Goal: Information Seeking & Learning: Learn about a topic

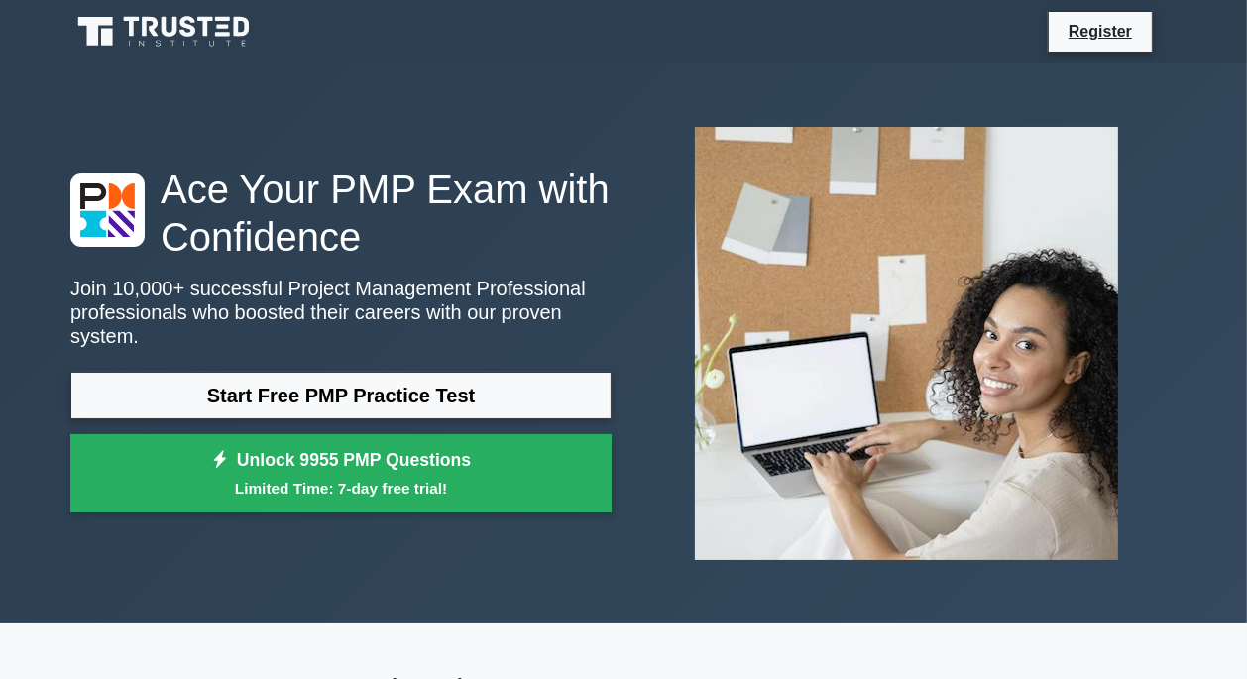
click at [177, 34] on icon at bounding box center [165, 32] width 190 height 38
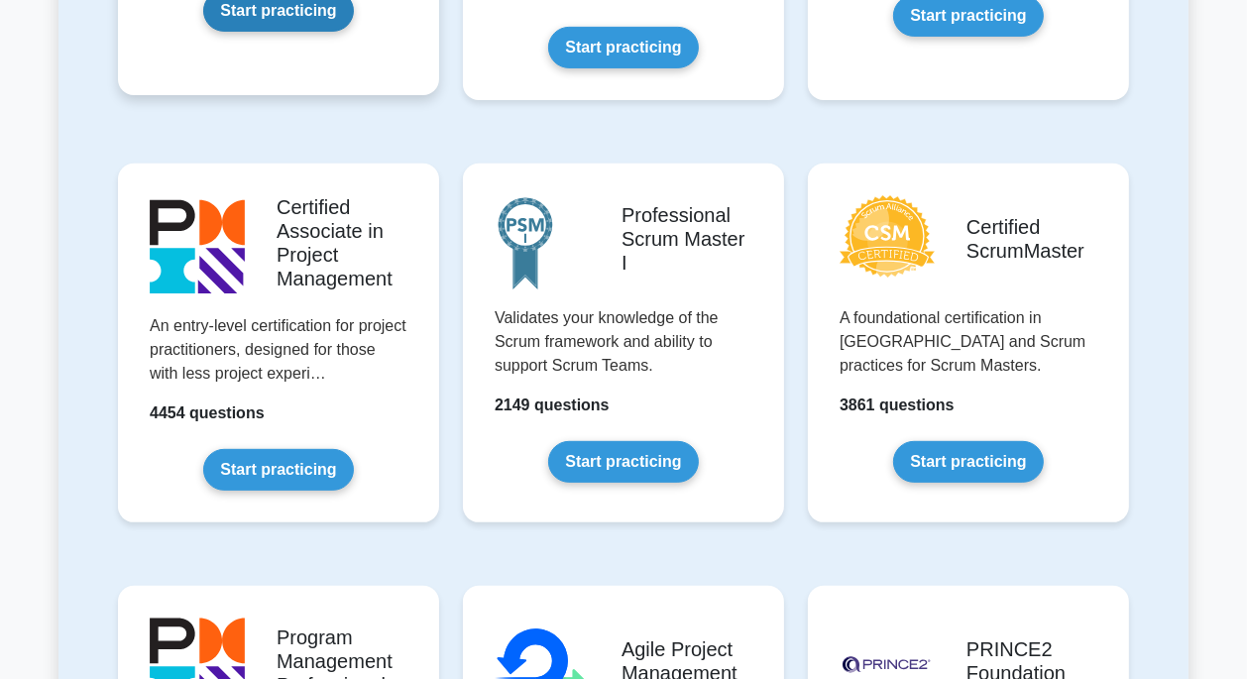
scroll to position [761, 0]
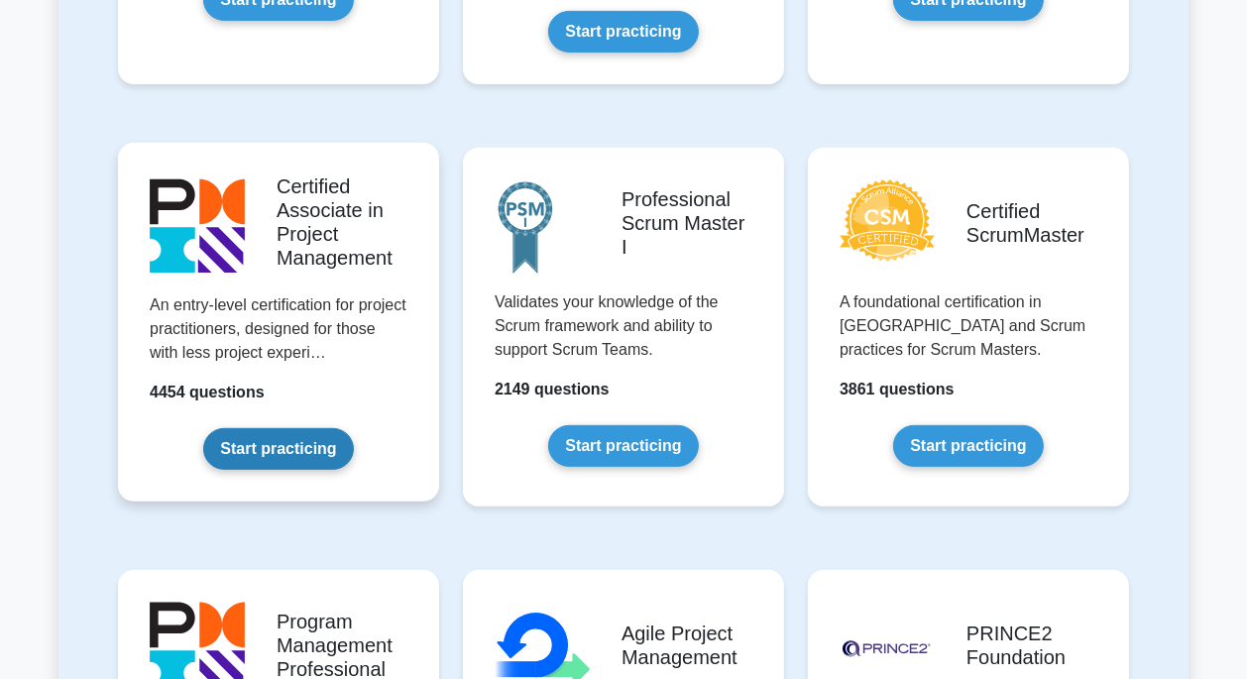
click at [323, 428] on link "Start practicing" at bounding box center [278, 449] width 150 height 42
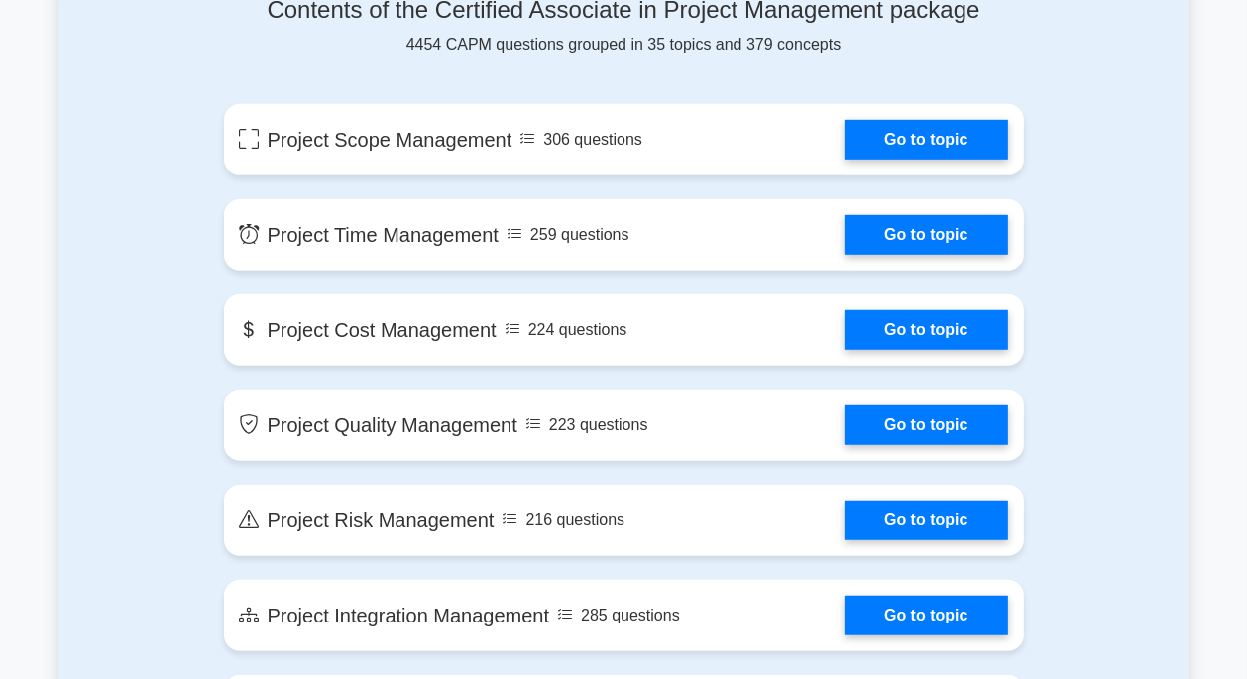
scroll to position [1096, 0]
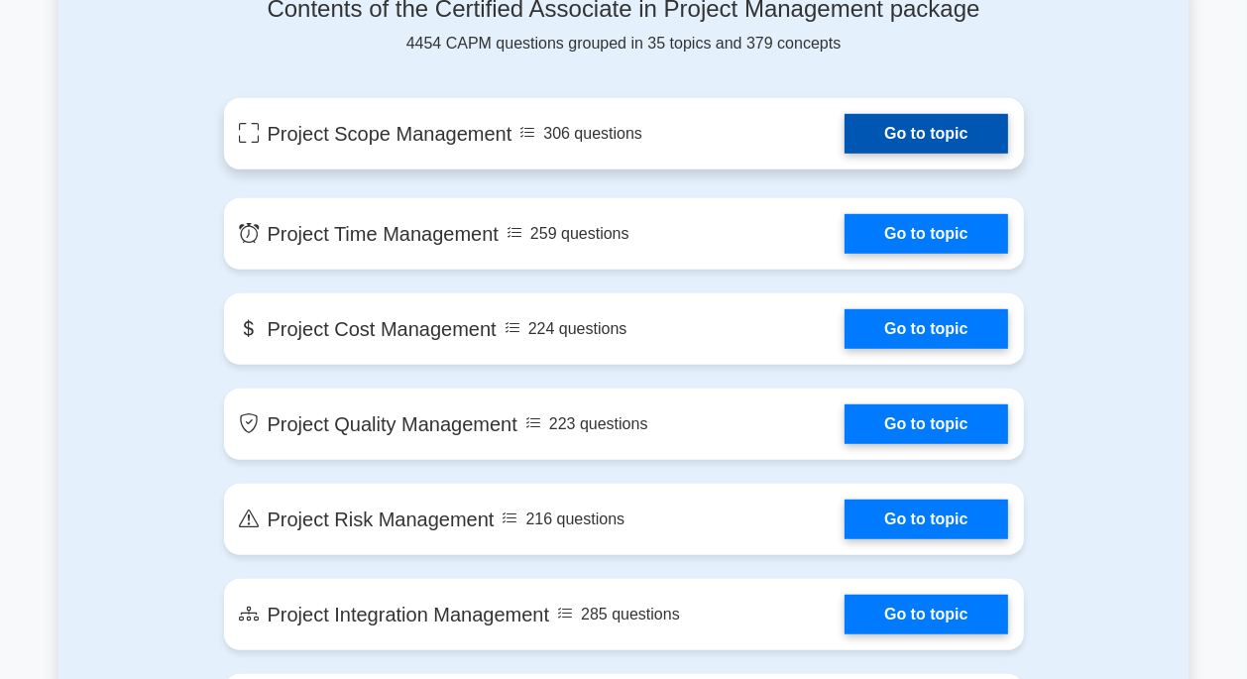
click at [954, 154] on link "Go to topic" at bounding box center [926, 134] width 163 height 40
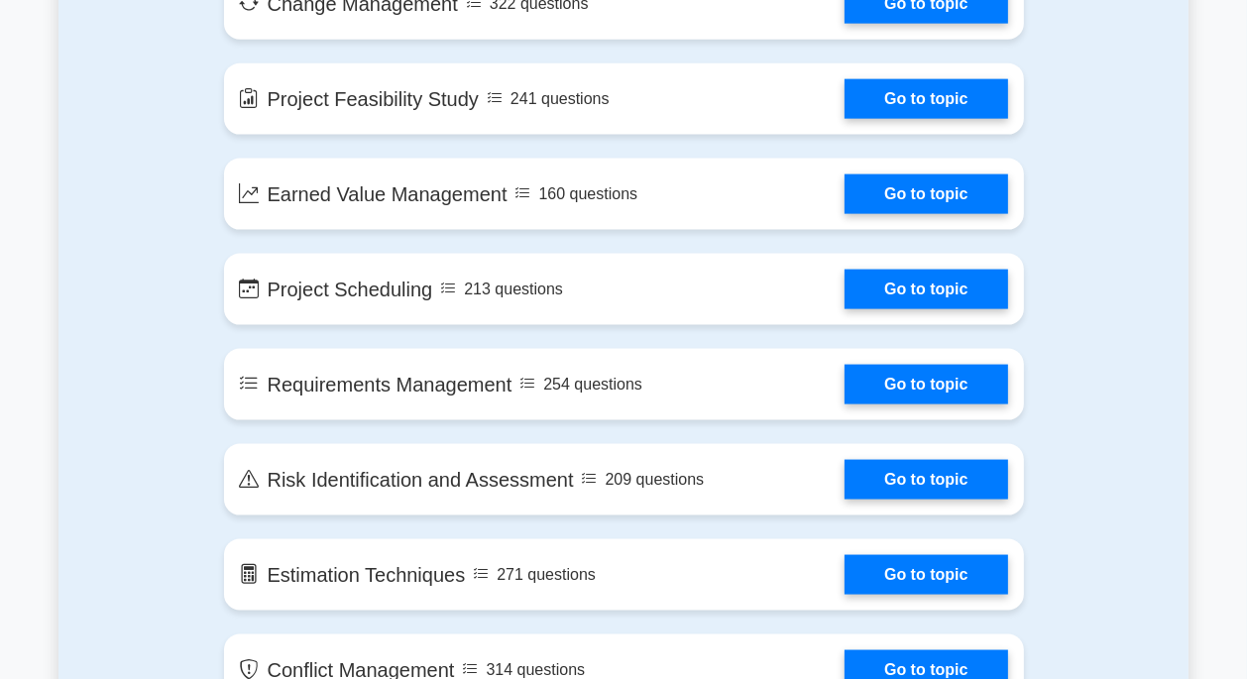
scroll to position [2472, 0]
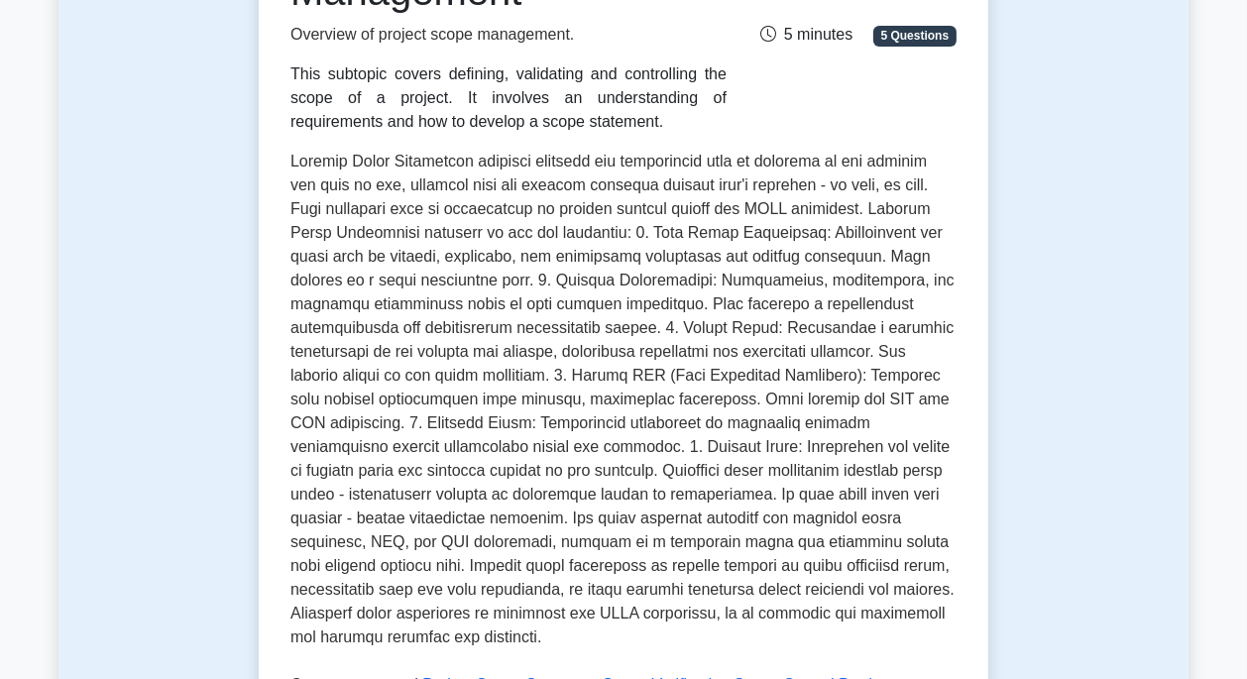
scroll to position [362, 0]
